Goal: Task Accomplishment & Management: Complete application form

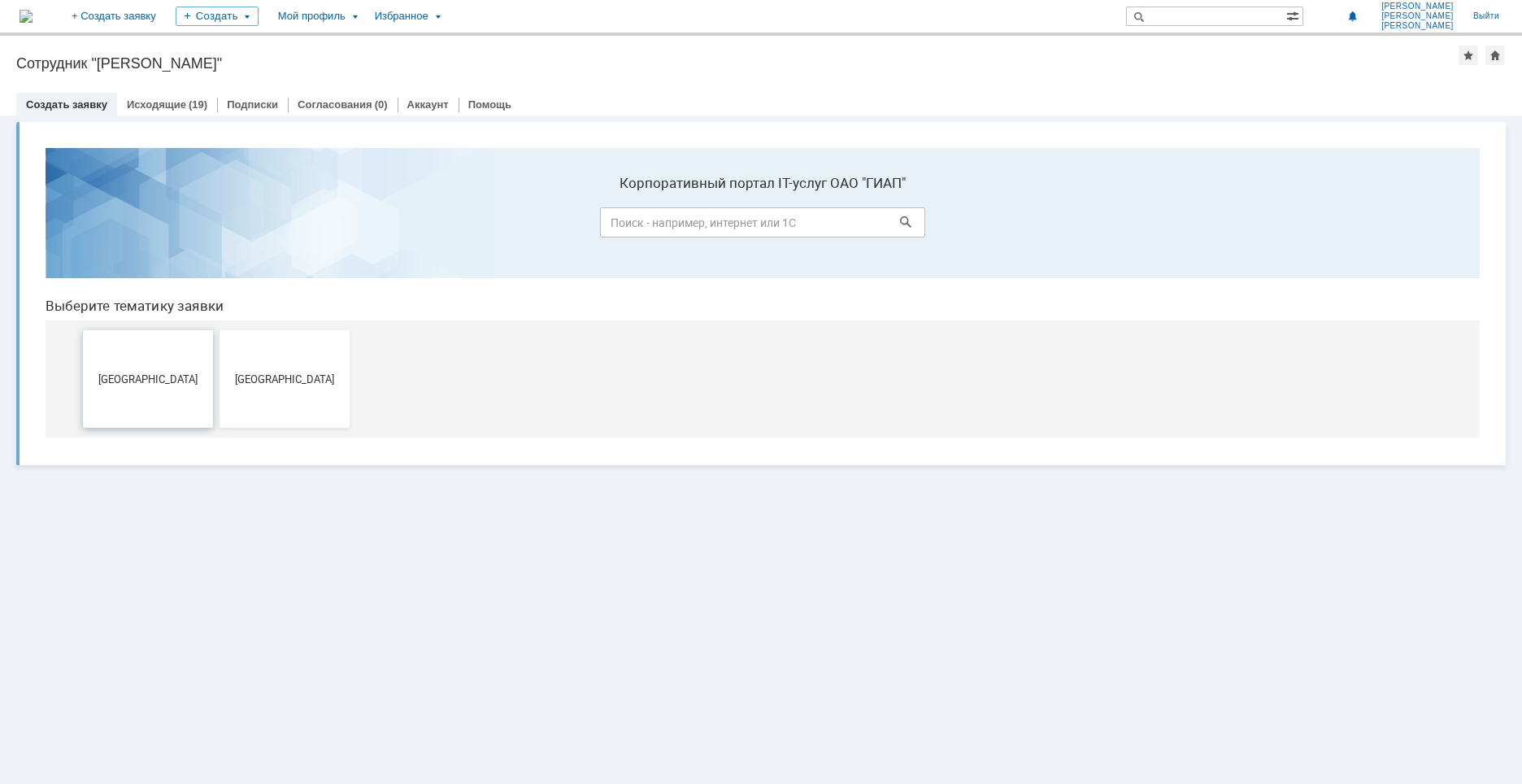
click at [124, 382] on span "[GEOGRAPHIC_DATA]" at bounding box center [148, 379] width 120 height 12
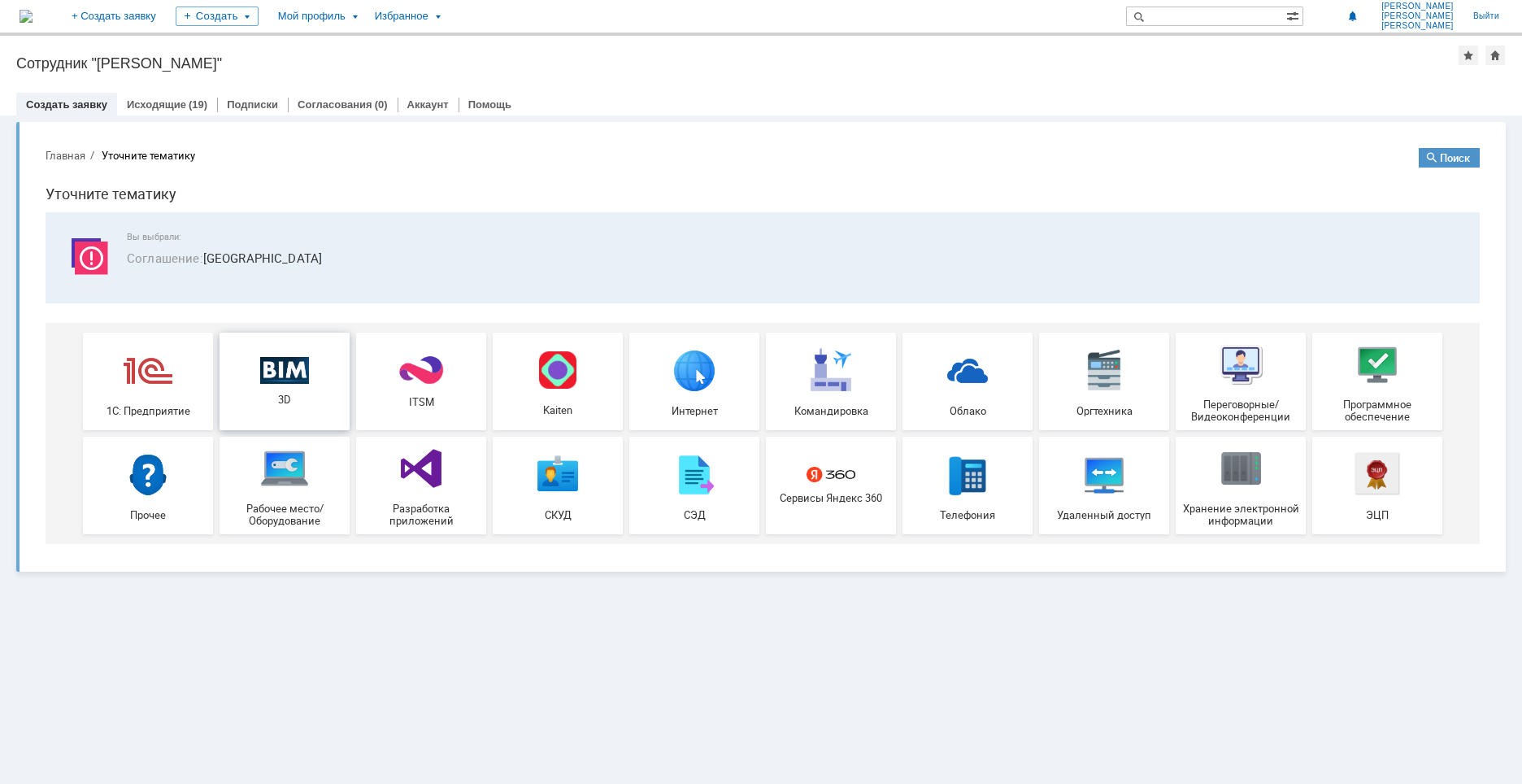
click at [309, 366] on div "3D" at bounding box center [284, 381] width 120 height 50
click at [190, 105] on div "(19)" at bounding box center [198, 105] width 19 height 12
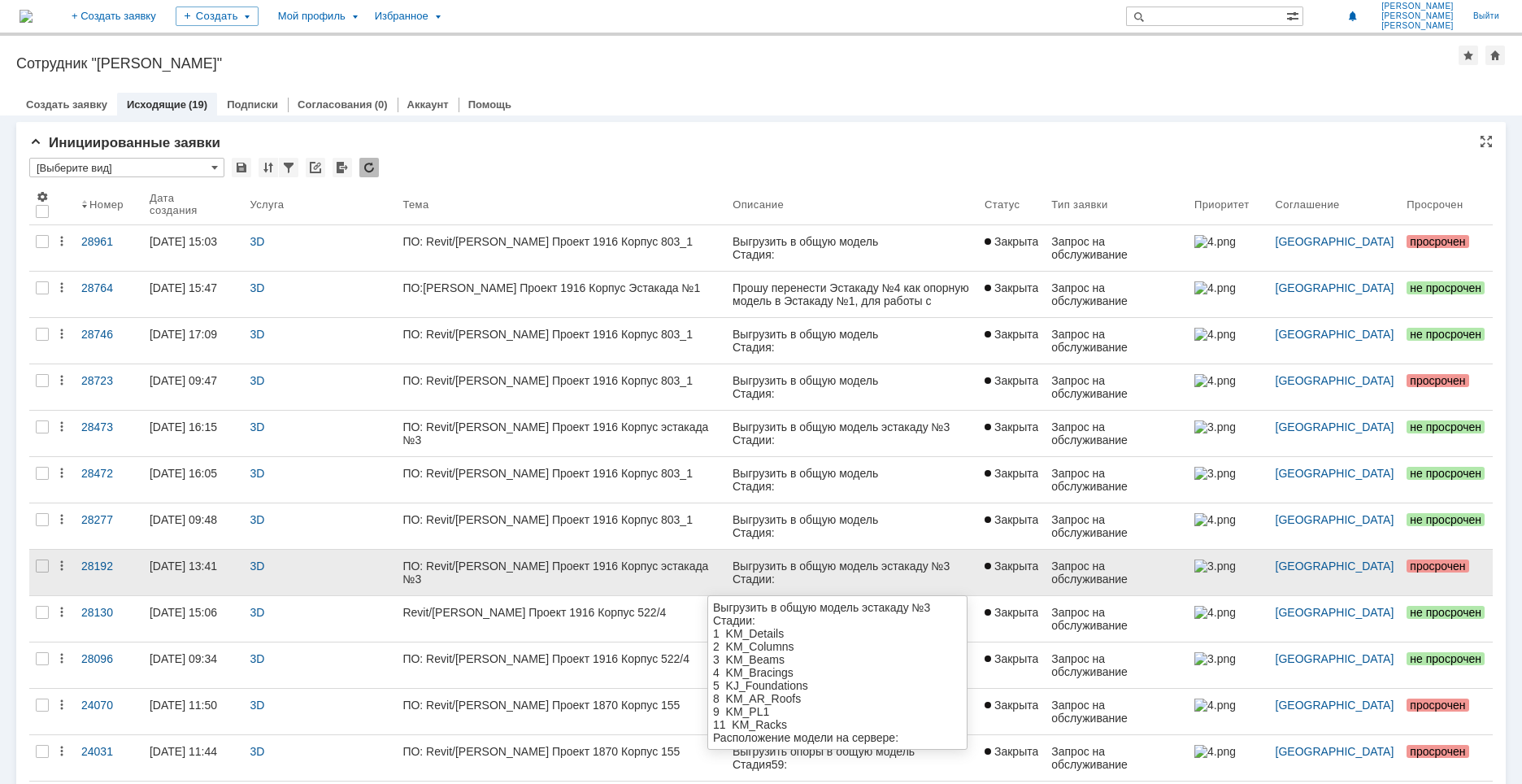
click at [800, 579] on body "Выгрузить в общую модель эстакаду №3 Стадии: 1 KM_Details 2 KM_Columns 3 KM_Bea…" at bounding box center [852, 650] width 239 height 182
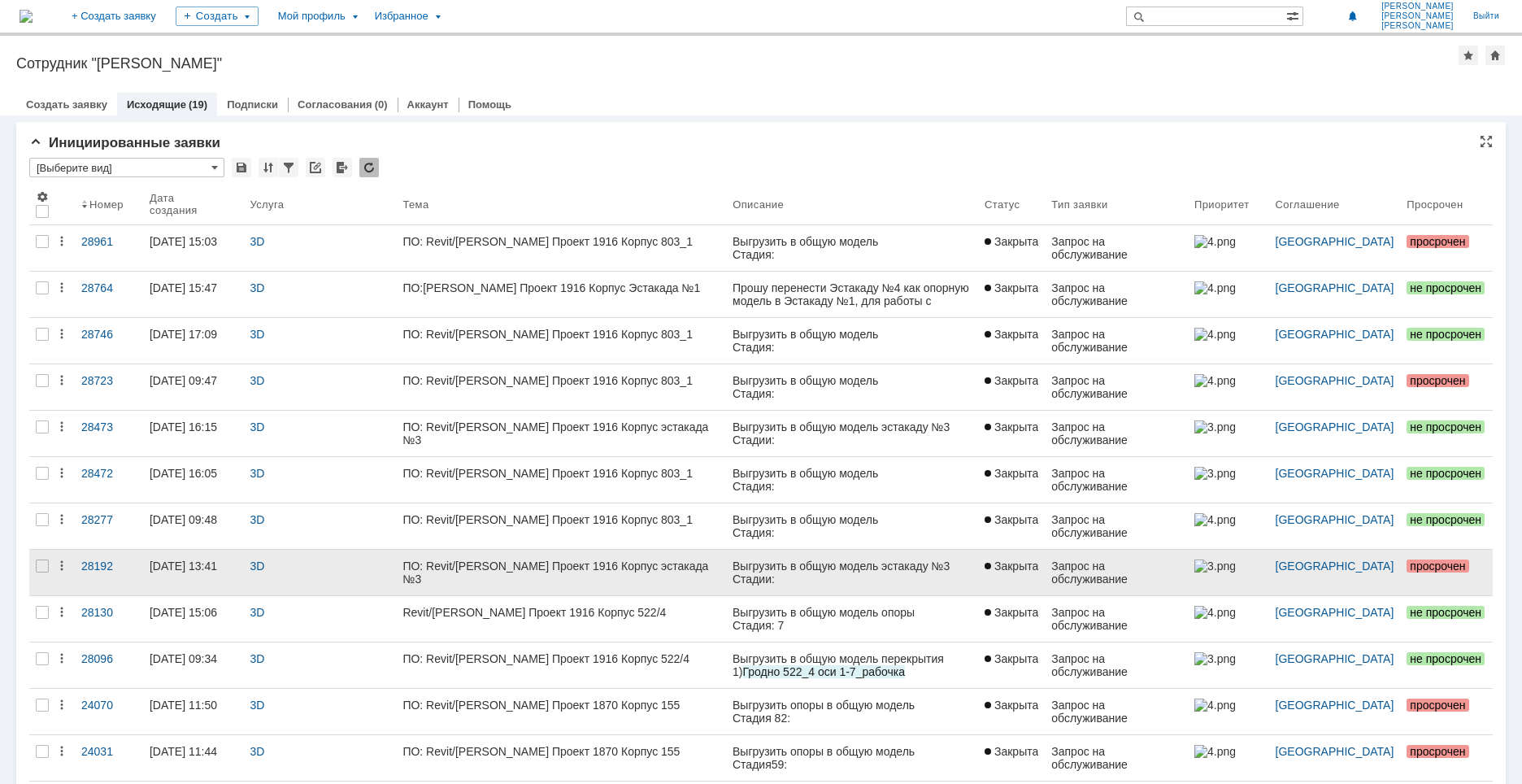
click at [852, 572] on body "Выгрузить в общую модель эстакаду №3 Стадии: 1 KM_Details 2 KM_Columns 3 KM_Bea…" at bounding box center [852, 650] width 239 height 182
click at [509, 581] on link "ПО: Revit/[PERSON_NAME] Проект 1916 Корпус эстакада №3" at bounding box center [561, 572] width 330 height 46
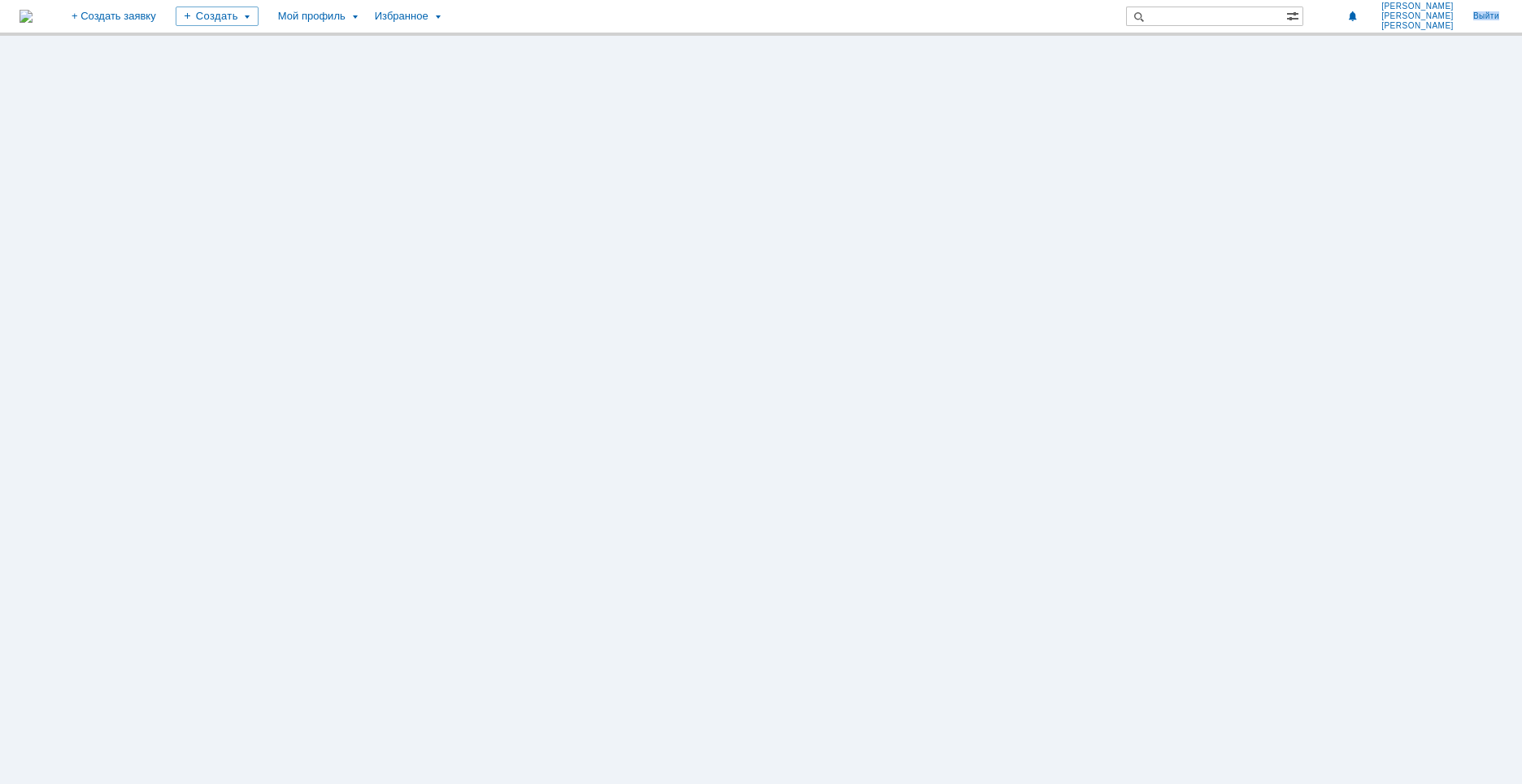
click at [509, 581] on div at bounding box center [761, 410] width 1522 height 748
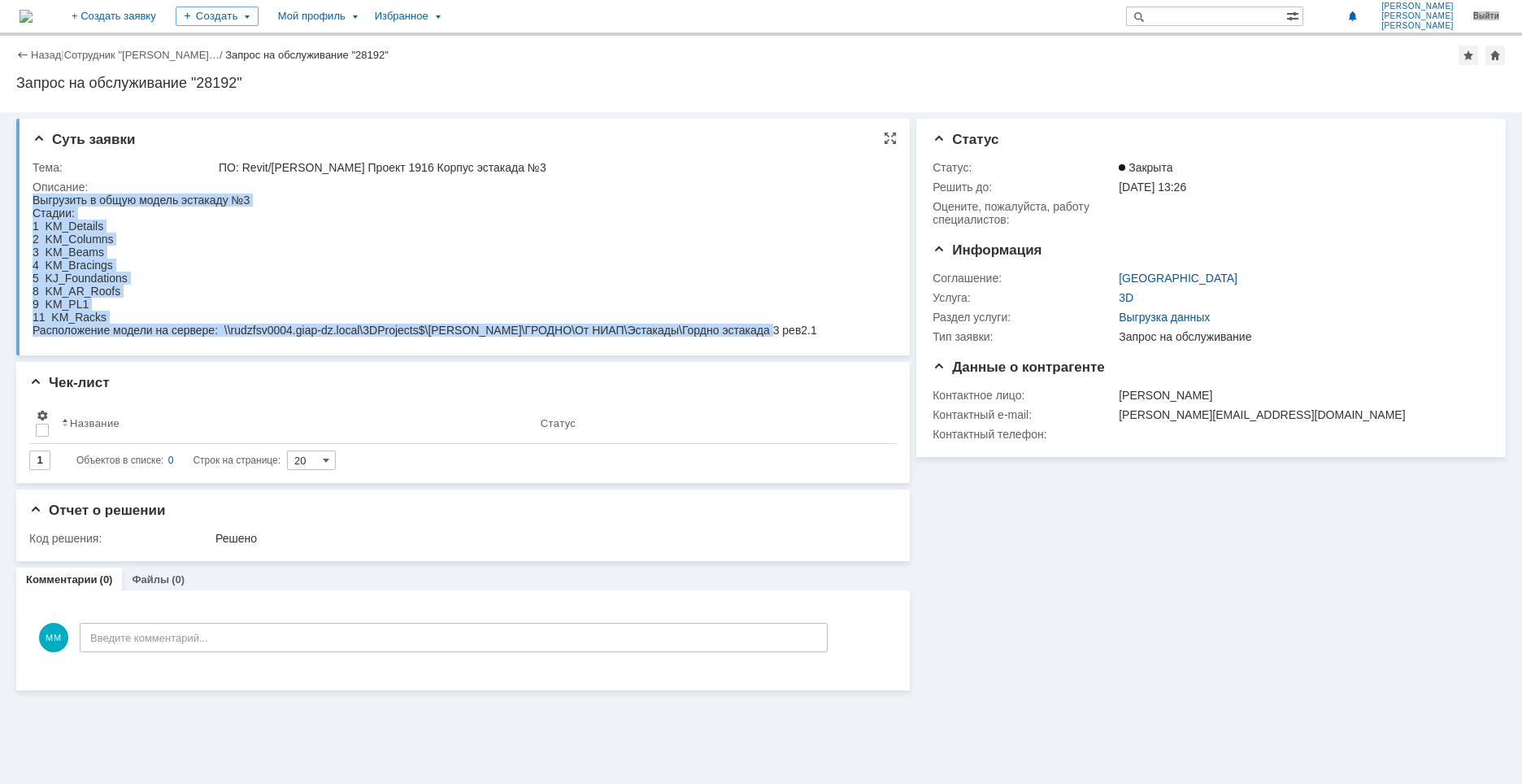
drag, startPoint x: 35, startPoint y: 202, endPoint x: 828, endPoint y: 330, distance: 803.3
click at [828, 330] on html "Выгрузить в общую модель эстакаду №3 Стадии: 1 KM_Details 2 KM_Columns 3 KM_Bea…" at bounding box center [460, 264] width 855 height 143
copy body "Выгрузить в общую модель эстакаду №3 Стадии: 1 KM_Details 2 KM_Columns 3 KM_Bea…"
drag, startPoint x: 221, startPoint y: 171, endPoint x: 512, endPoint y: 166, distance: 291.0
click at [512, 166] on div "ПО: Revit/[PERSON_NAME] Проект 1916 Корпус эстакада №3" at bounding box center [552, 167] width 667 height 13
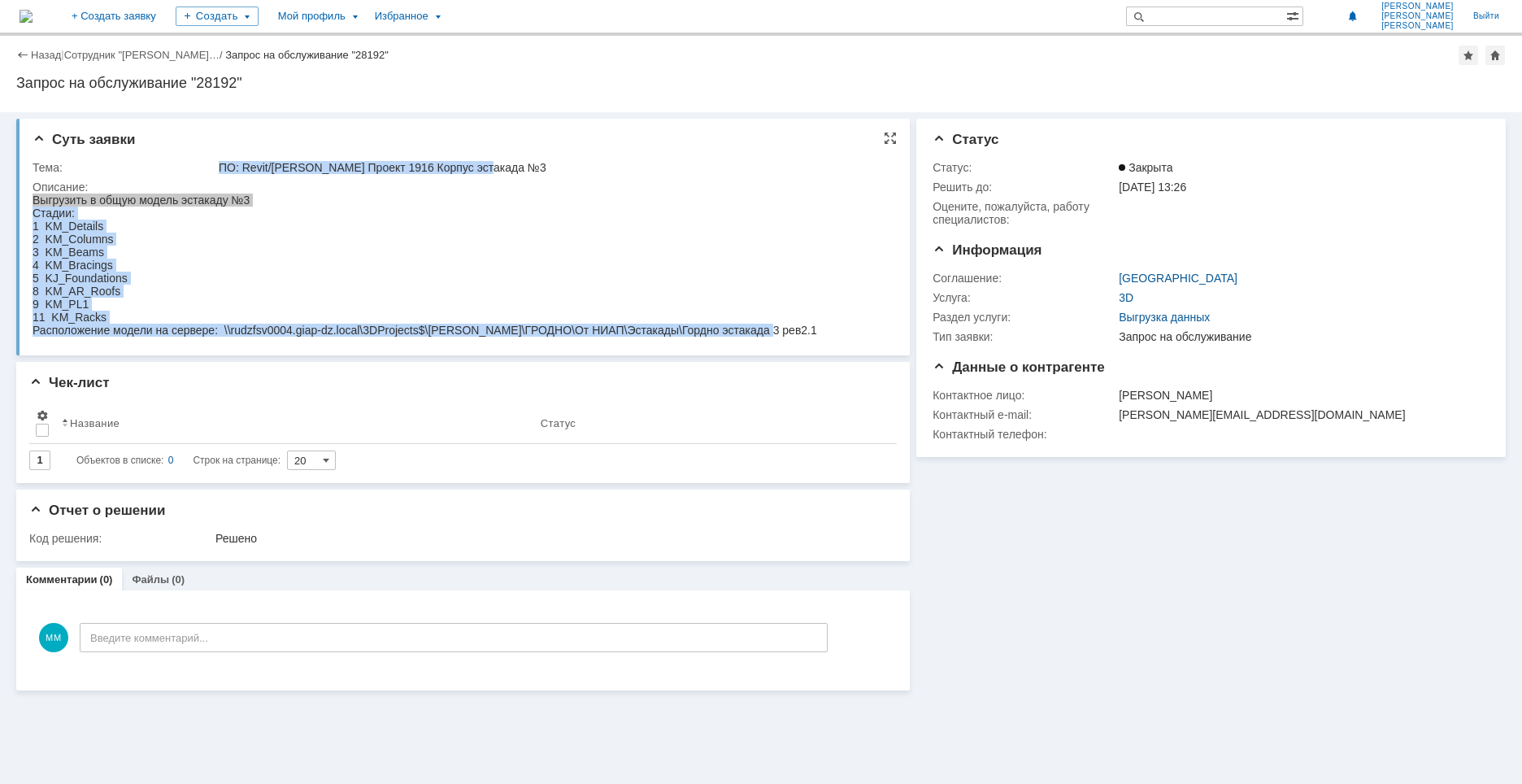
copy div "ПО: Revit/[PERSON_NAME] Проект 1916 Корпус эстакада №3"
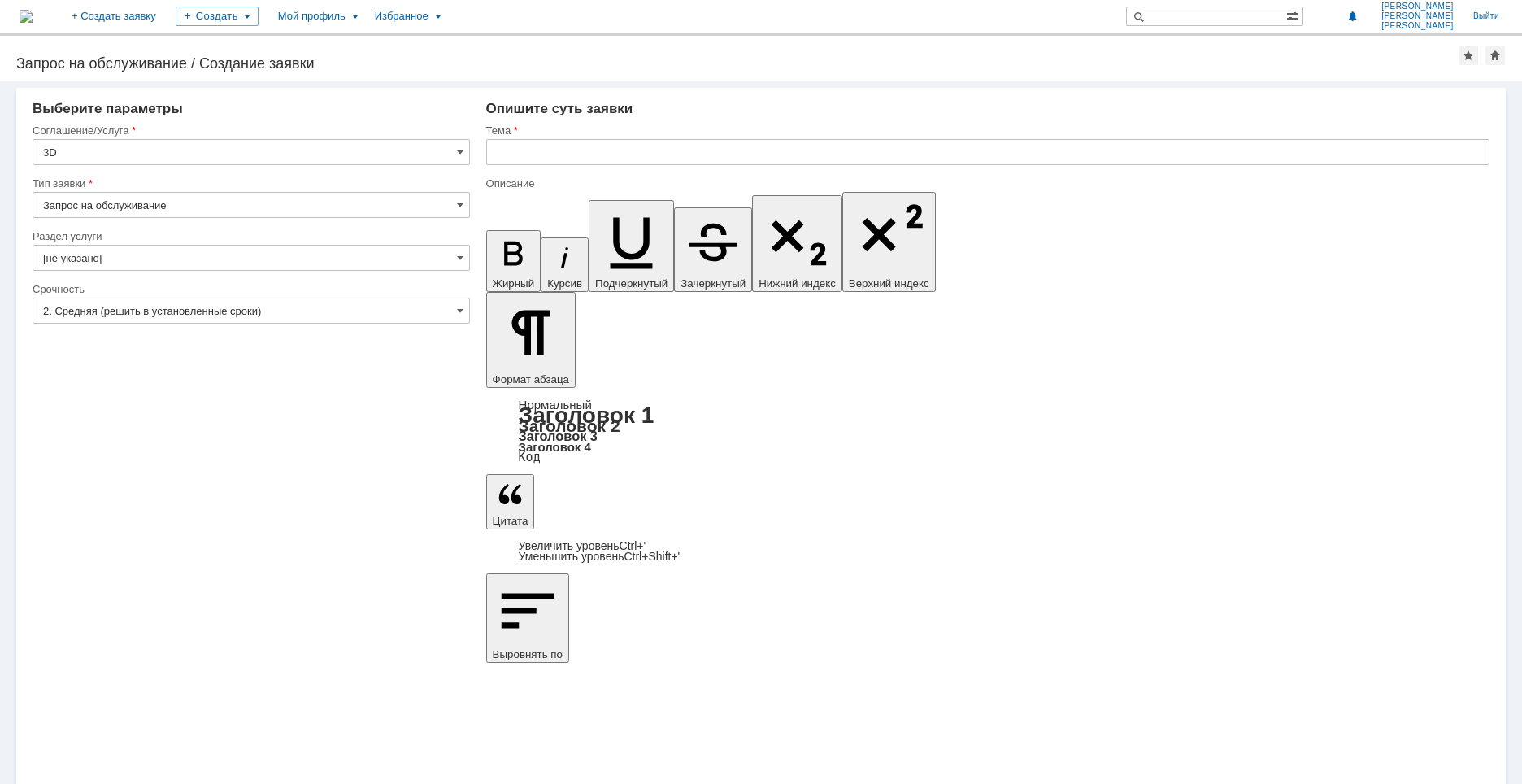
click at [181, 208] on input "Запрос на обслуживание" at bounding box center [251, 204] width 437 height 26
click at [135, 264] on span "Запрос на обслуживание" at bounding box center [251, 261] width 417 height 13
click at [134, 258] on input "[не указано]" at bounding box center [251, 258] width 437 height 26
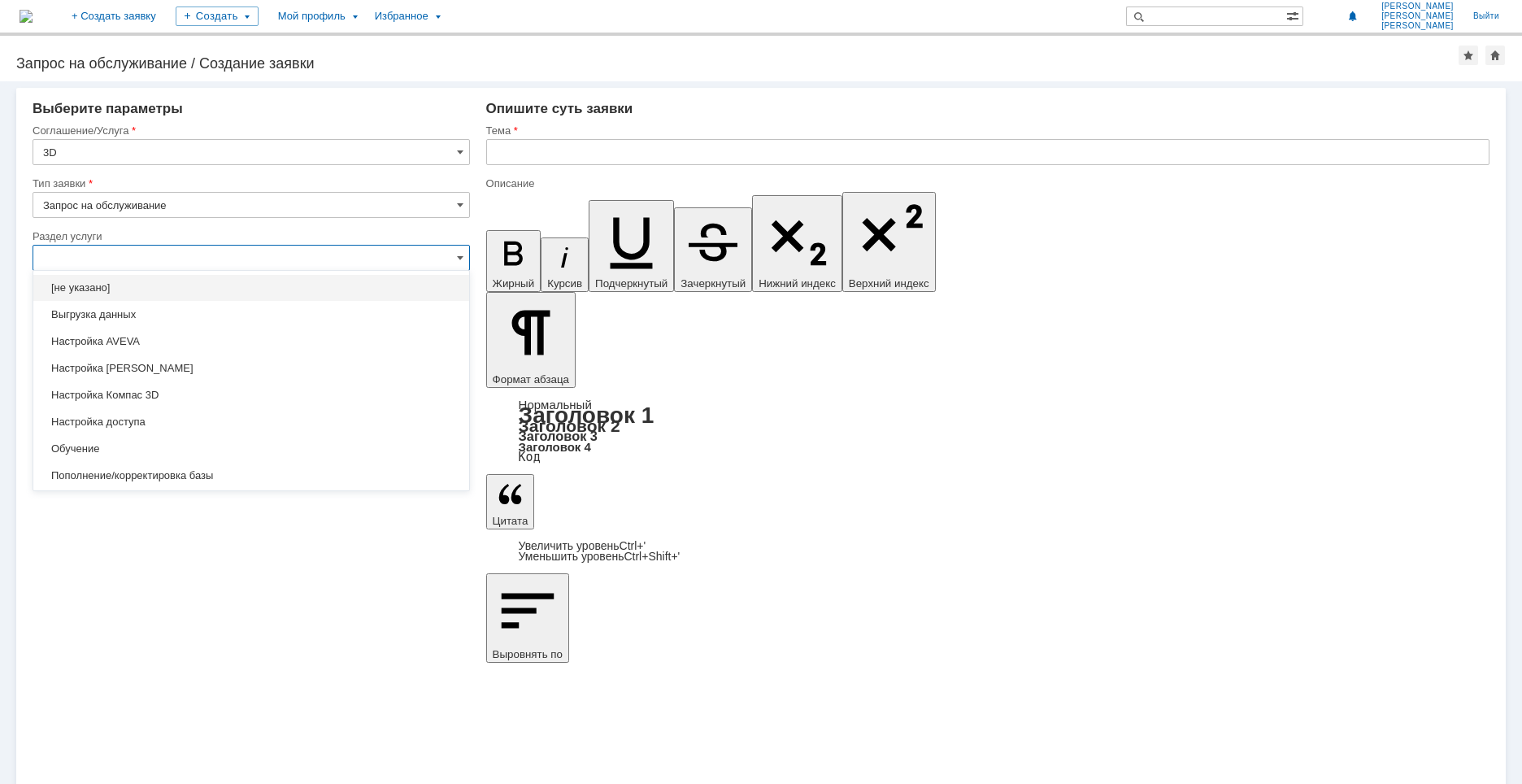
type input "Запрос на обслуживание"
click at [122, 310] on span "Выгрузка данных" at bounding box center [251, 314] width 417 height 13
type input "Выгрузка данных"
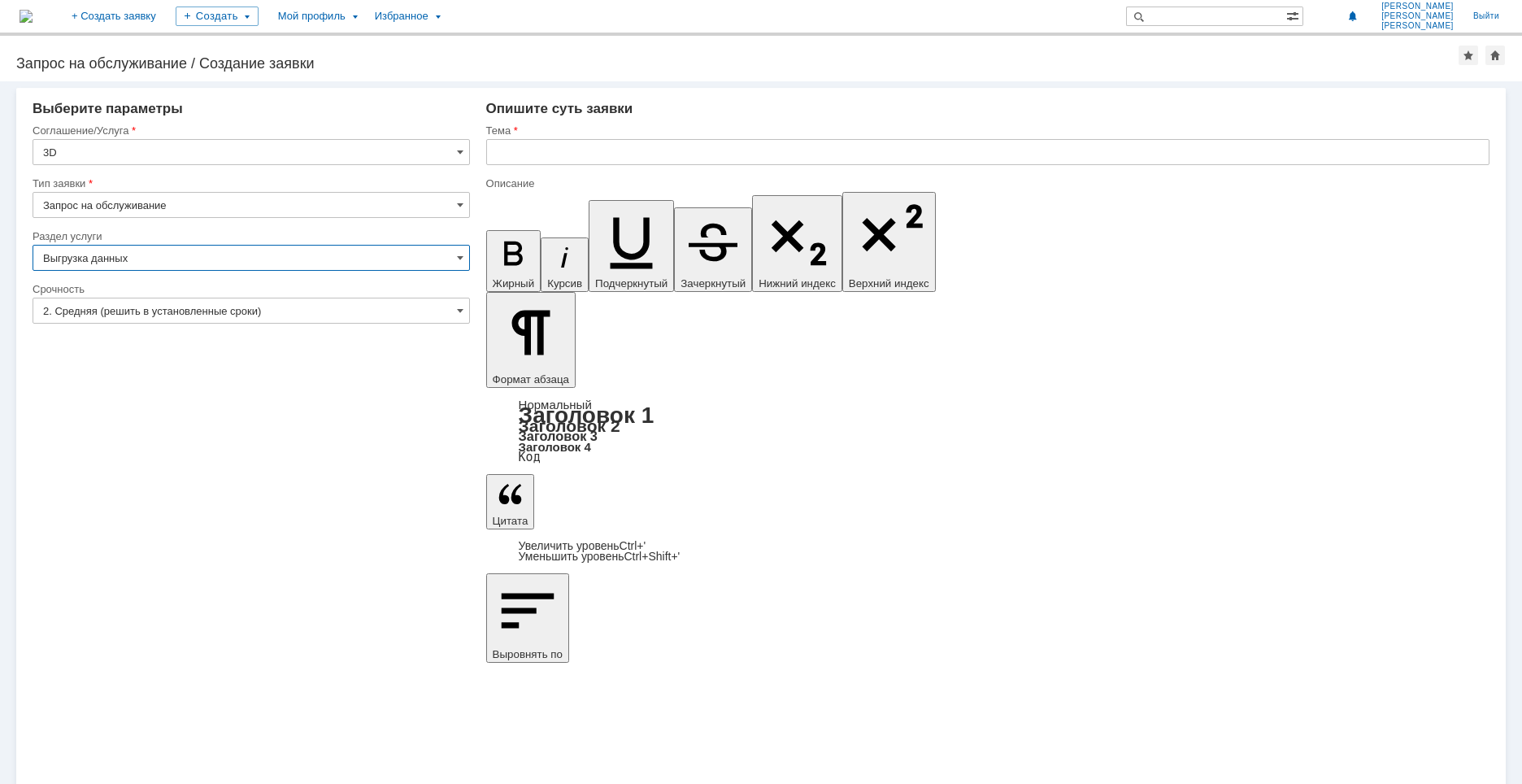
type input "ПО: Revit/Tekla Проект ** Корпус **"
type input "Выгрузка данных"
drag, startPoint x: 671, startPoint y: 5742, endPoint x: 427, endPoint y: 5697, distance: 248.1
type input "ПО: Revit/[PERSON_NAME] Проект 1916 Корпус эстакада №3"
